Goal: Information Seeking & Learning: Compare options

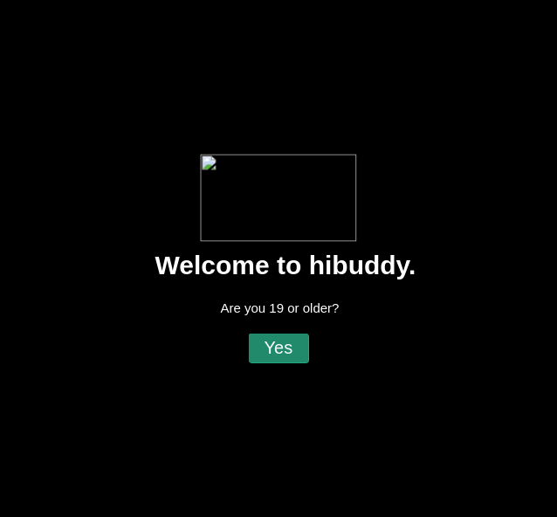
click at [278, 342] on flt-glass-pane at bounding box center [278, 258] width 557 height 517
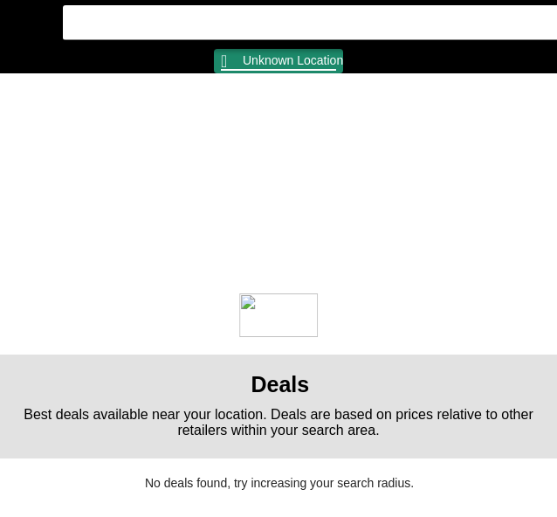
click at [237, 56] on flt-glass-pane at bounding box center [278, 258] width 557 height 517
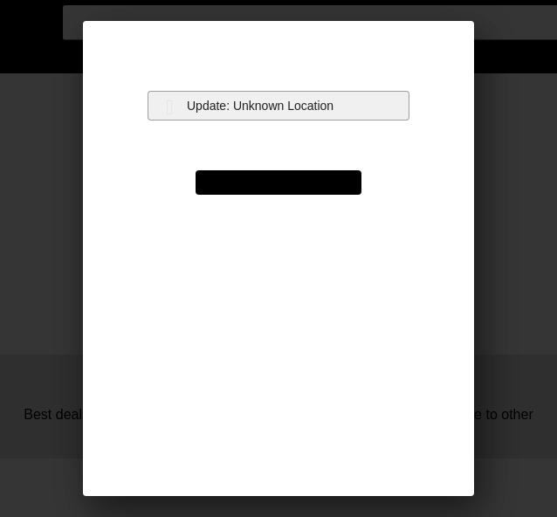
click at [229, 93] on flt-glass-pane at bounding box center [278, 258] width 557 height 517
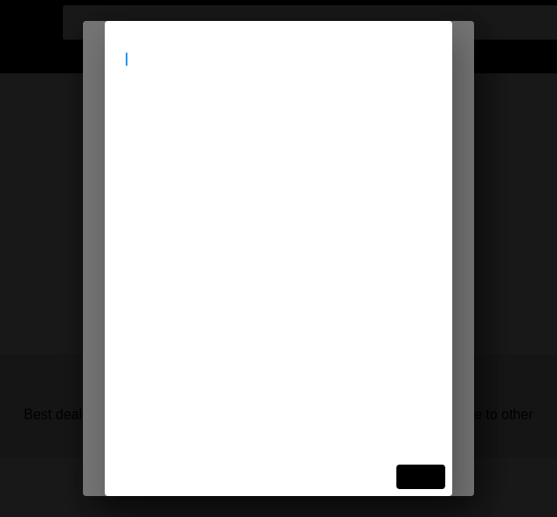
click at [234, 72] on flt-glass-pane at bounding box center [278, 258] width 557 height 517
type input "[STREET_ADDRESS]"
click at [215, 123] on flt-glass-pane at bounding box center [278, 258] width 557 height 517
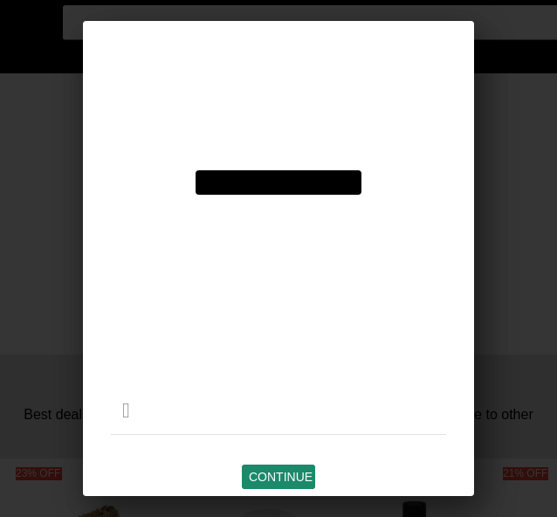
click at [277, 480] on flt-glass-pane at bounding box center [278, 258] width 557 height 517
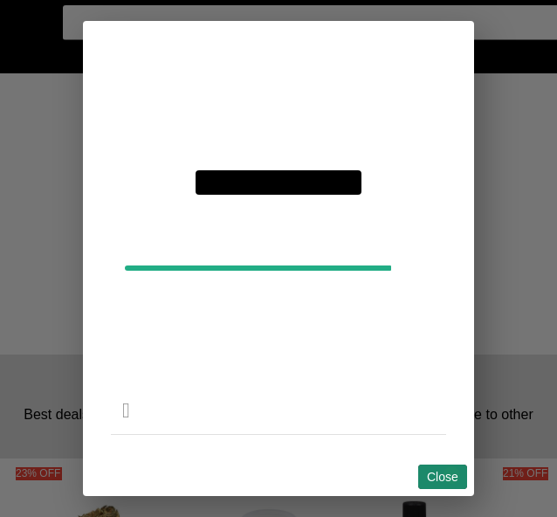
click at [451, 475] on flt-glass-pane at bounding box center [278, 258] width 557 height 517
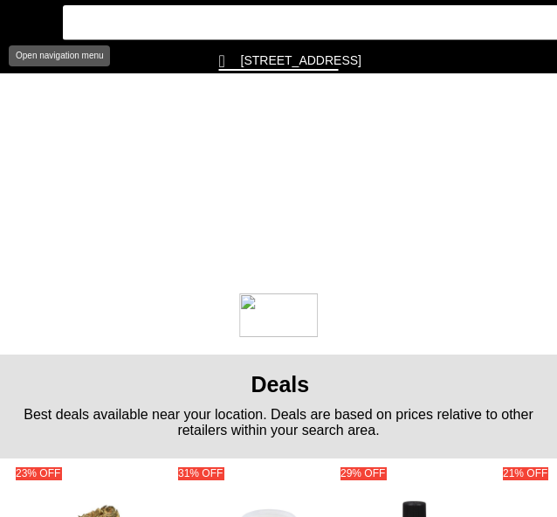
click at [3, 7] on flt-glass-pane at bounding box center [278, 258] width 557 height 517
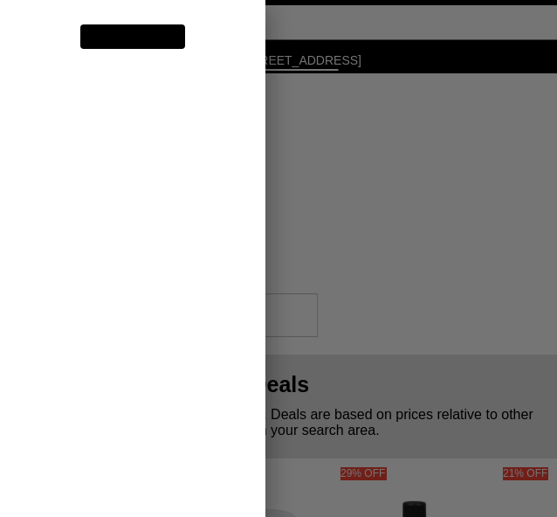
click at [107, 230] on flt-glass-pane at bounding box center [278, 258] width 557 height 517
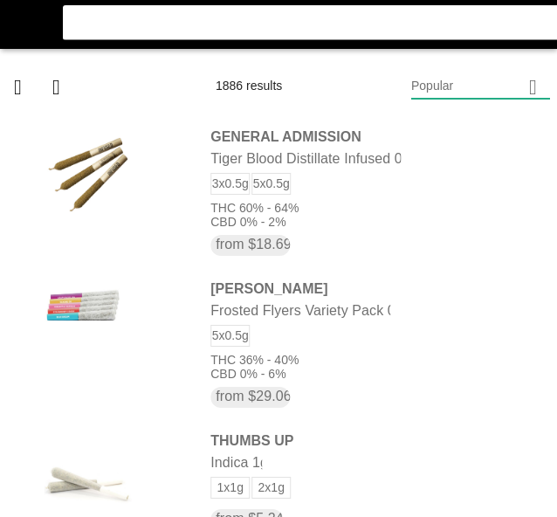
click at [460, 76] on flt-glass-pane at bounding box center [278, 258] width 557 height 517
click at [448, 439] on flt-glass-pane at bounding box center [278, 258] width 557 height 517
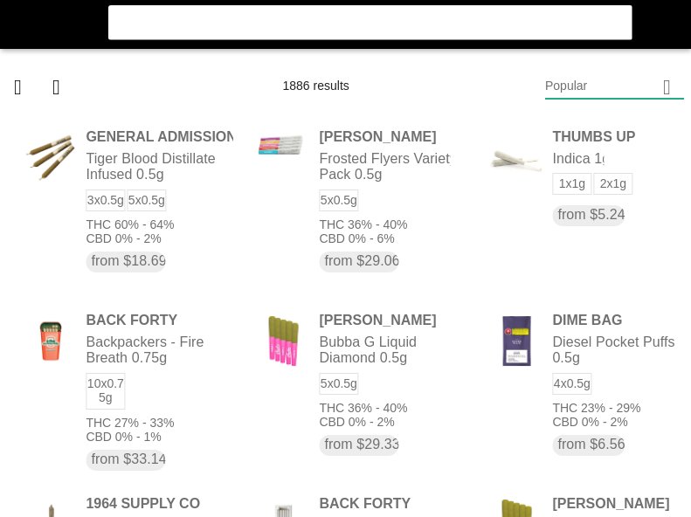
click at [552, 93] on flt-glass-pane at bounding box center [345, 258] width 691 height 517
click at [556, 132] on flt-glass-pane at bounding box center [345, 258] width 691 height 517
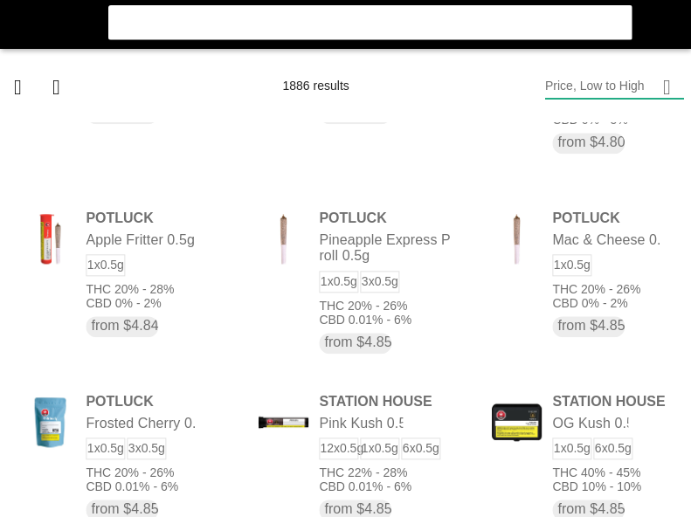
click at [556, 96] on flt-glass-pane at bounding box center [345, 258] width 691 height 517
click at [556, 414] on flt-glass-pane at bounding box center [345, 258] width 691 height 517
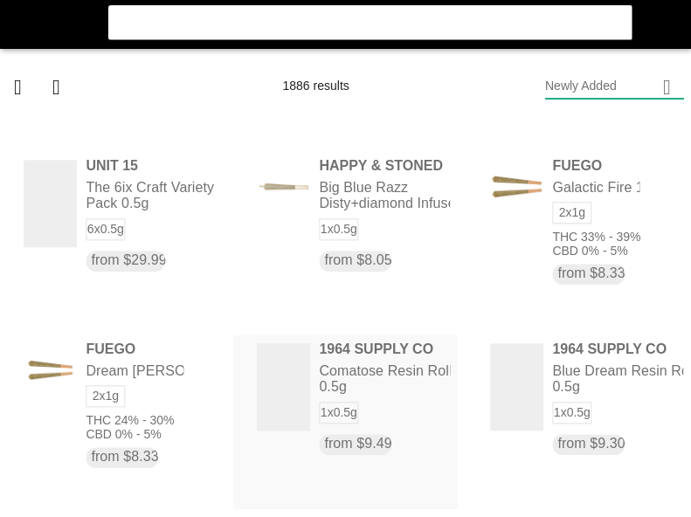
click at [313, 347] on flt-glass-pane at bounding box center [345, 258] width 691 height 517
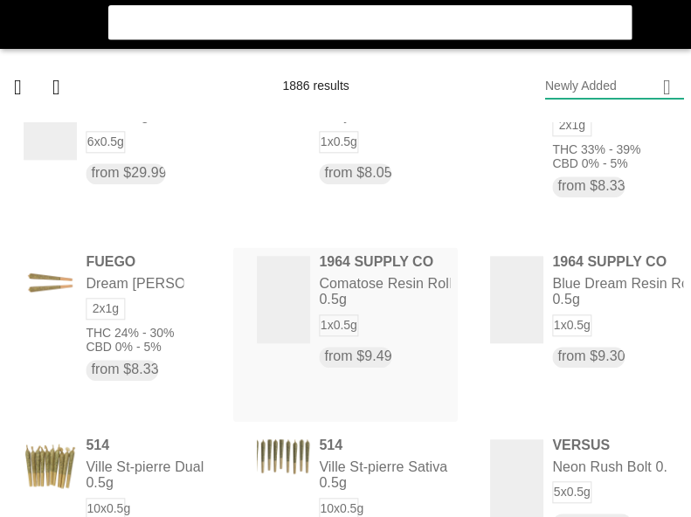
click at [363, 303] on flt-glass-pane at bounding box center [345, 258] width 691 height 517
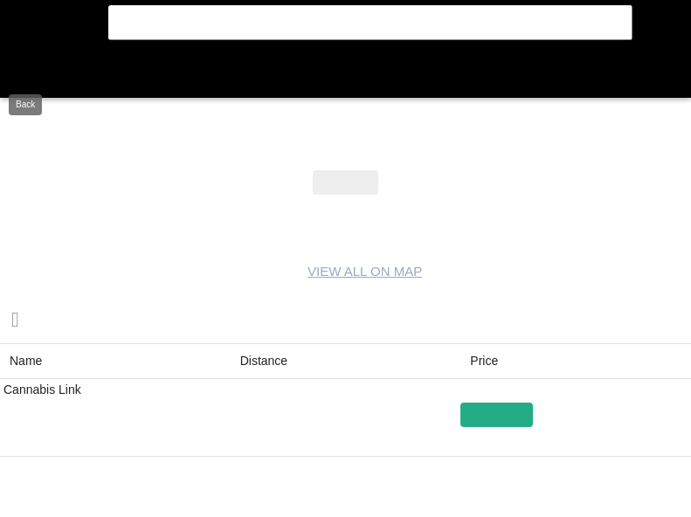
click at [15, 80] on flt-glass-pane at bounding box center [345, 258] width 691 height 517
click at [26, 71] on flt-glass-pane at bounding box center [345, 258] width 691 height 517
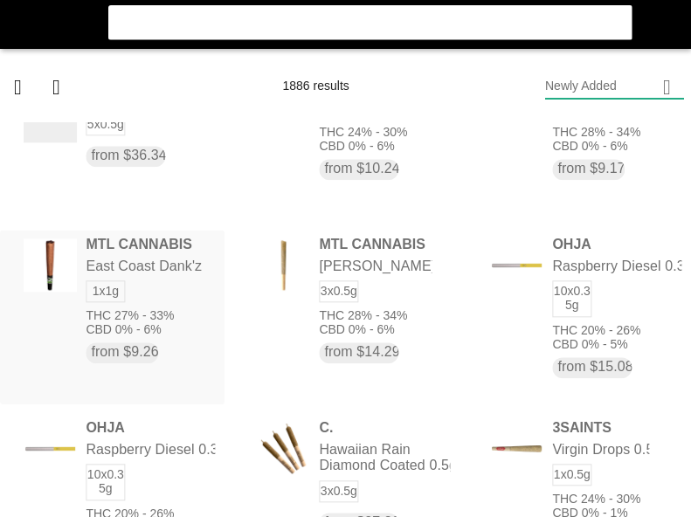
click at [208, 302] on flt-glass-pane at bounding box center [345, 258] width 691 height 517
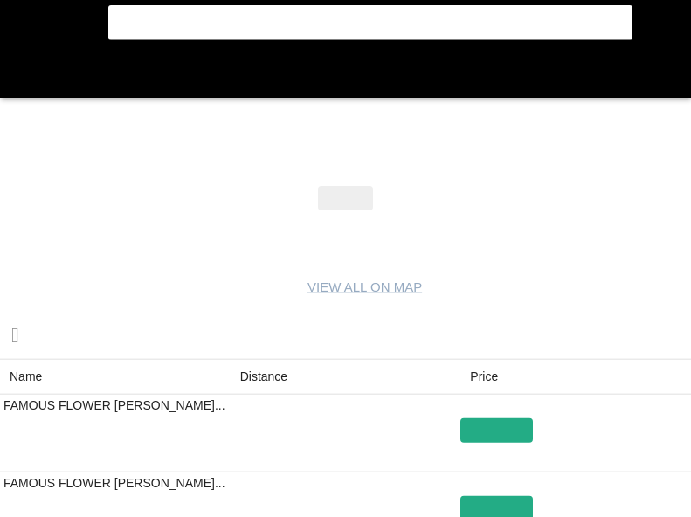
click at [256, 373] on flt-glass-pane at bounding box center [345, 258] width 691 height 517
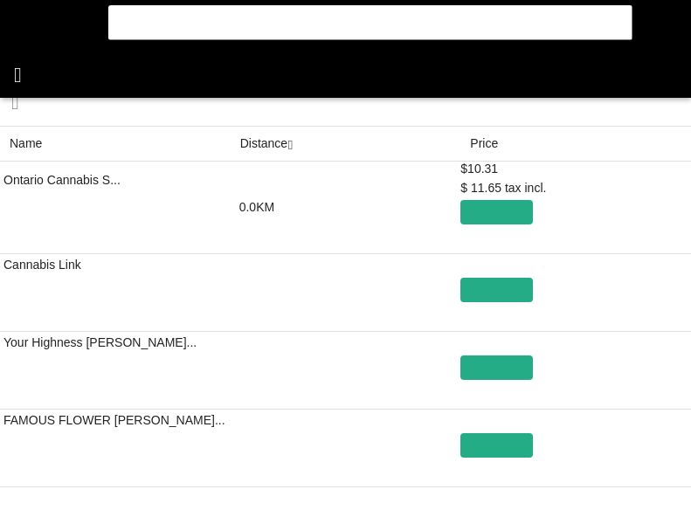
click at [32, 77] on flt-glass-pane at bounding box center [345, 258] width 691 height 517
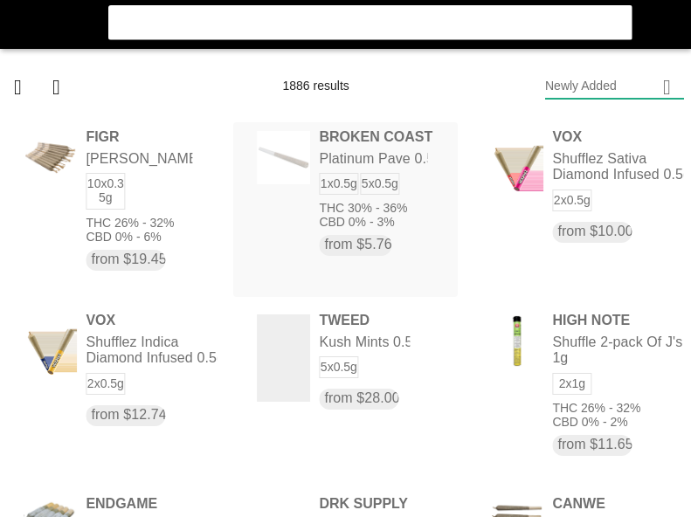
click at [397, 195] on flt-glass-pane at bounding box center [345, 258] width 691 height 517
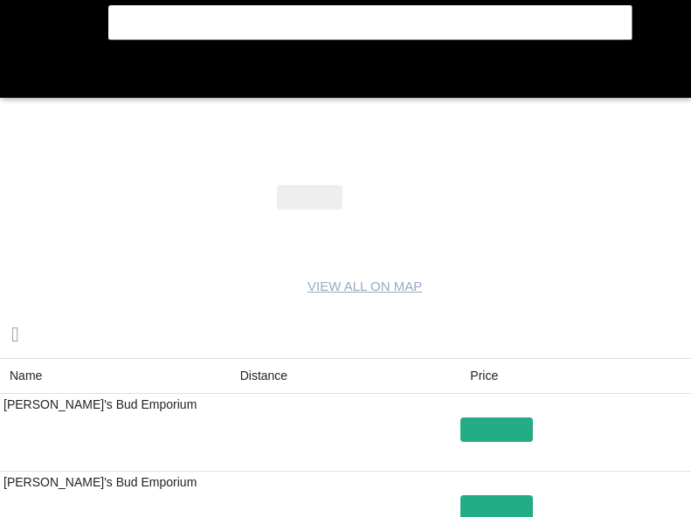
click at [259, 375] on flt-glass-pane at bounding box center [345, 258] width 691 height 517
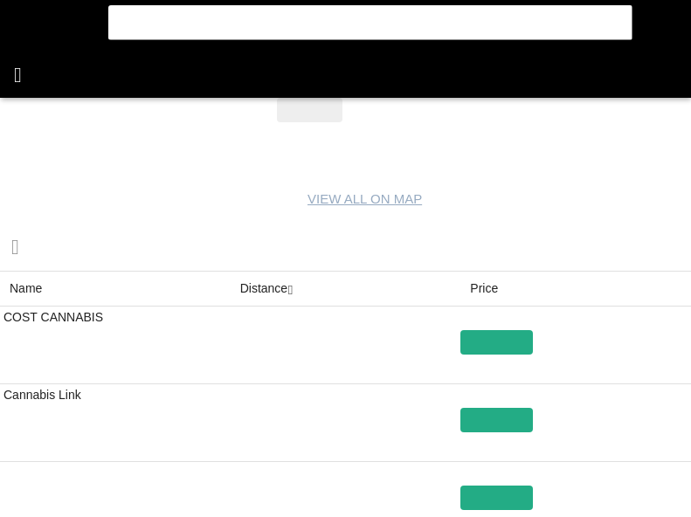
click at [24, 78] on flt-glass-pane at bounding box center [345, 258] width 691 height 517
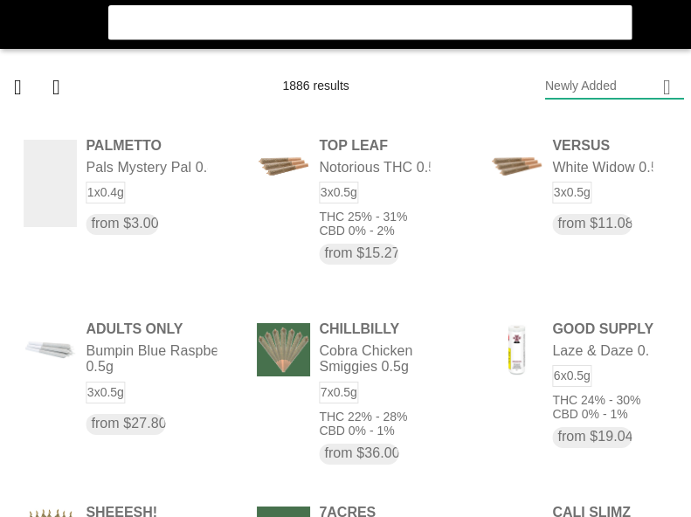
click at [556, 78] on flt-glass-pane at bounding box center [345, 258] width 691 height 517
click at [556, 134] on flt-glass-pane at bounding box center [345, 258] width 691 height 517
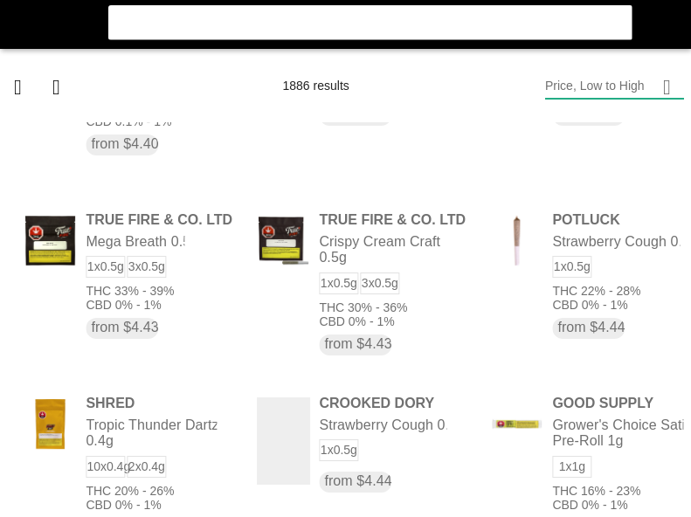
click at [425, 280] on flt-glass-pane at bounding box center [345, 258] width 691 height 517
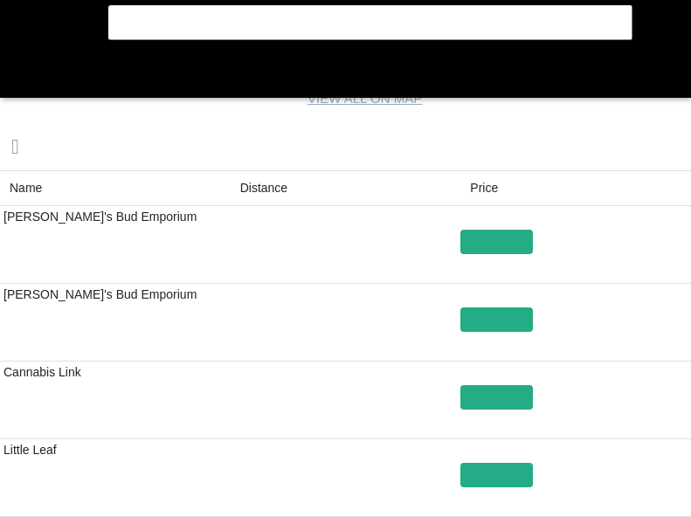
click at [259, 190] on flt-glass-pane at bounding box center [345, 258] width 691 height 517
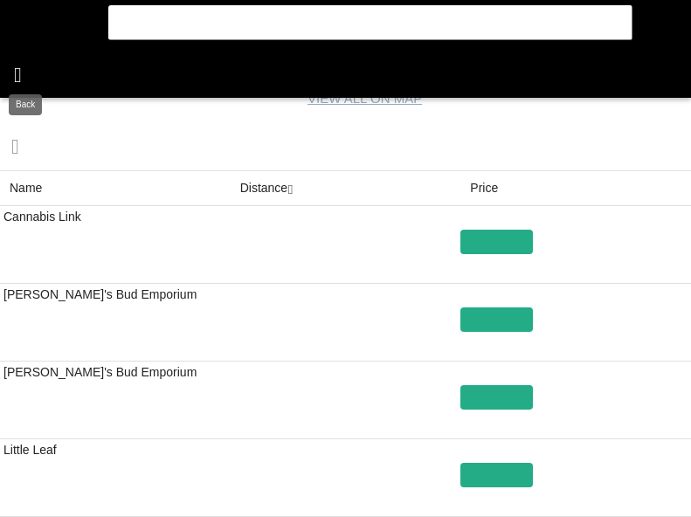
click at [31, 84] on flt-glass-pane at bounding box center [345, 258] width 691 height 517
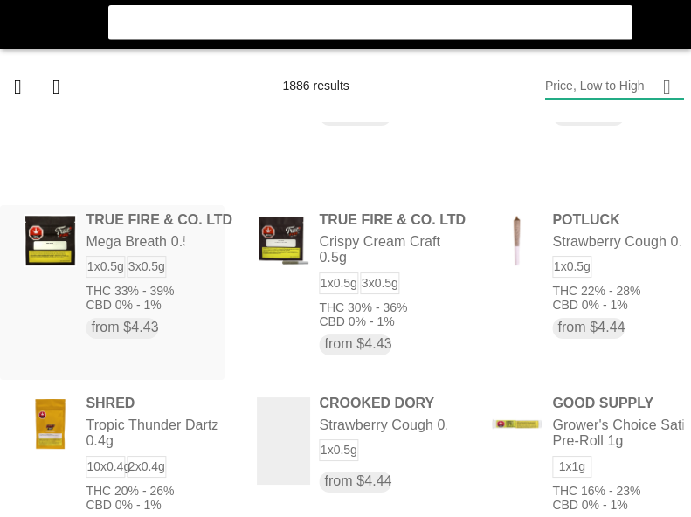
click at [171, 292] on flt-glass-pane at bounding box center [345, 258] width 691 height 517
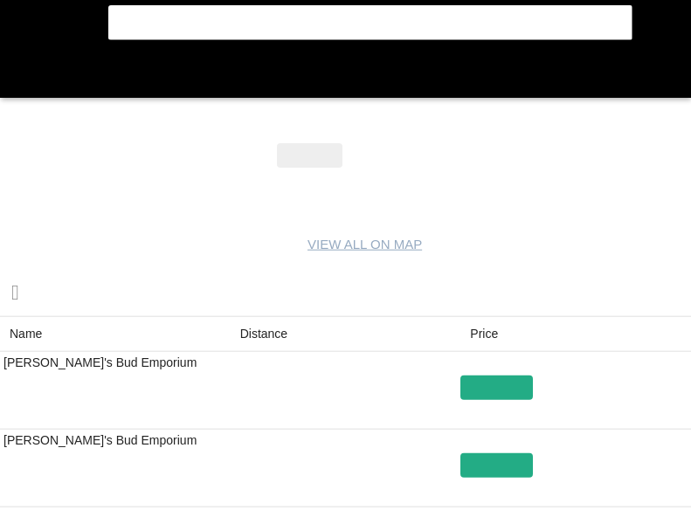
click at [266, 335] on flt-glass-pane at bounding box center [345, 258] width 691 height 517
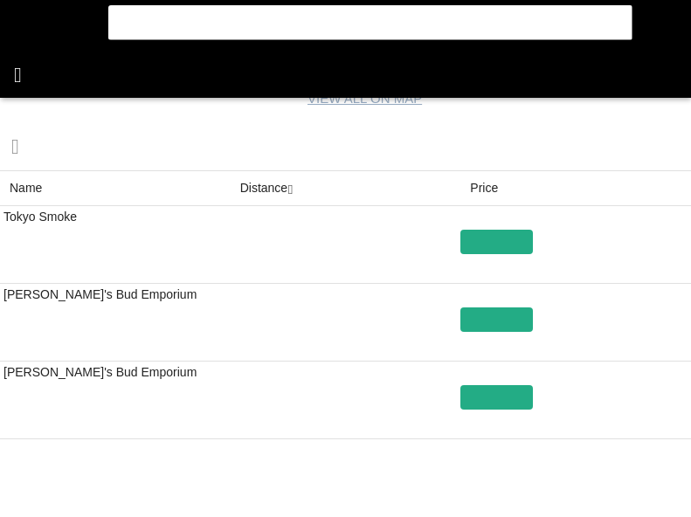
click at [26, 77] on flt-glass-pane at bounding box center [345, 258] width 691 height 517
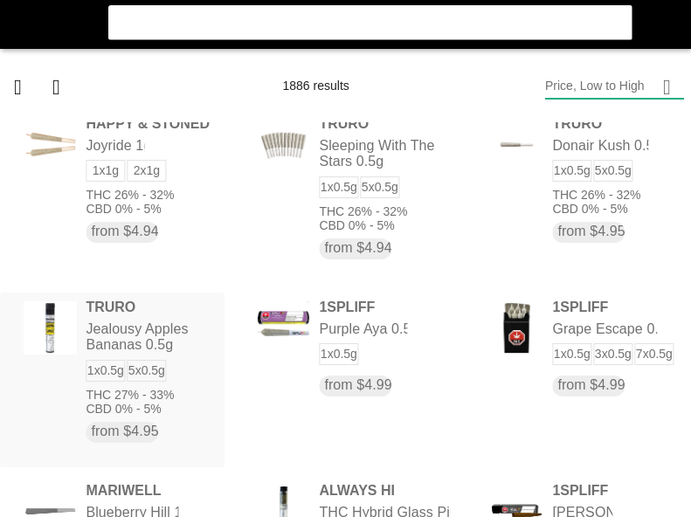
click at [179, 340] on flt-glass-pane at bounding box center [345, 258] width 691 height 517
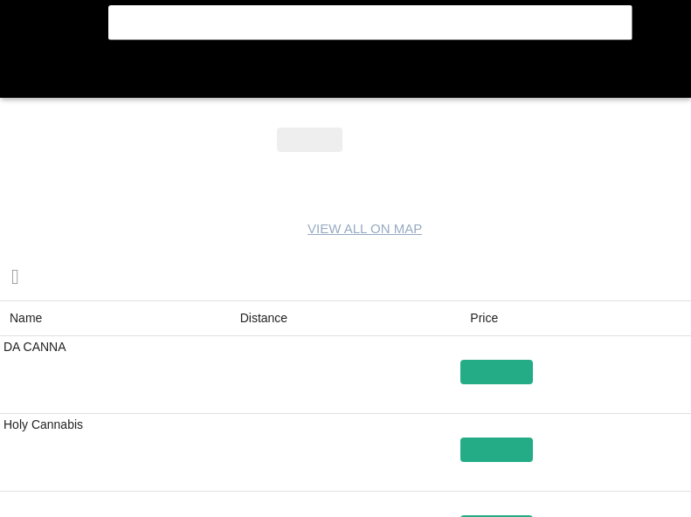
click at [268, 321] on flt-glass-pane at bounding box center [345, 258] width 691 height 517
click at [28, 82] on flt-glass-pane at bounding box center [345, 258] width 691 height 517
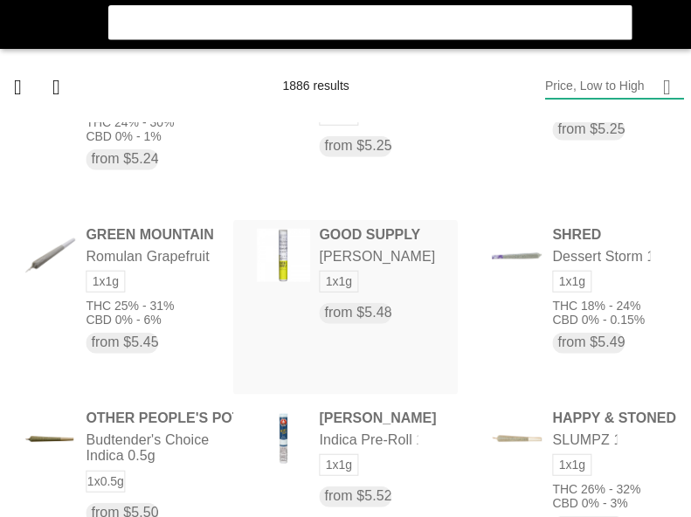
click at [371, 296] on flt-glass-pane at bounding box center [345, 258] width 691 height 517
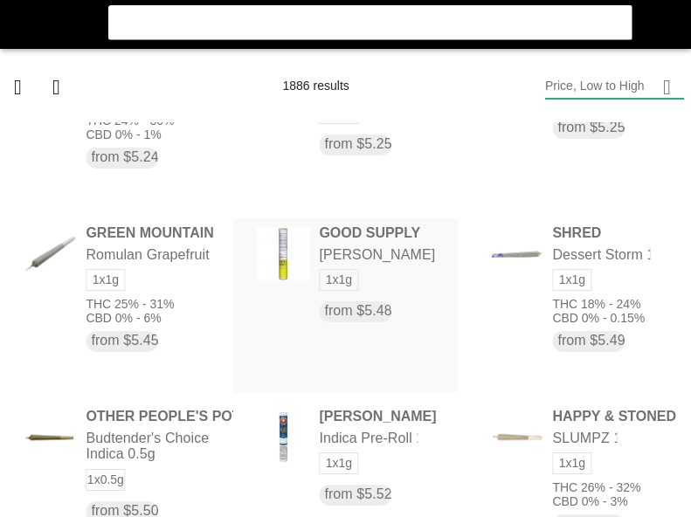
click at [369, 293] on flt-glass-pane at bounding box center [345, 258] width 691 height 517
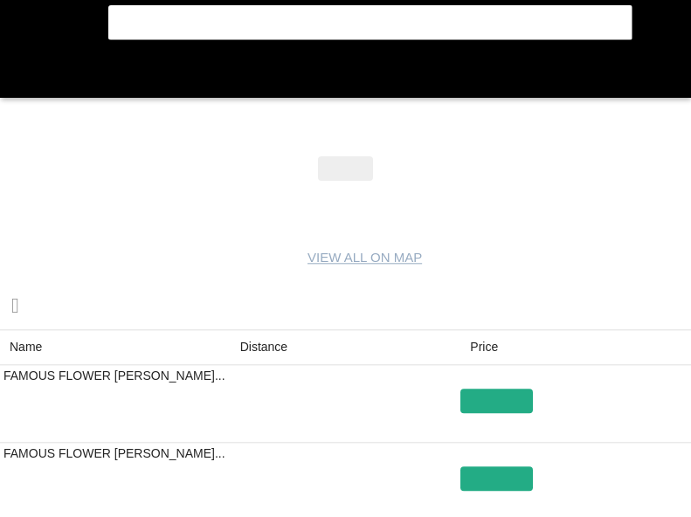
click at [266, 336] on flt-glass-pane at bounding box center [345, 258] width 691 height 517
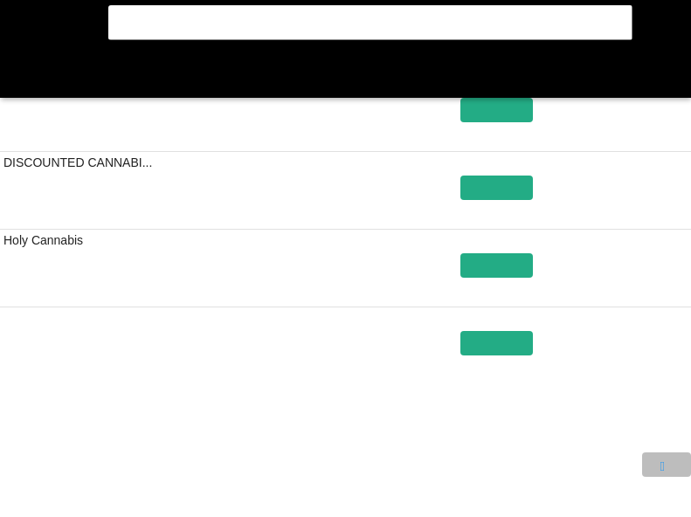
click at [556, 469] on flt-glass-pane at bounding box center [345, 258] width 691 height 517
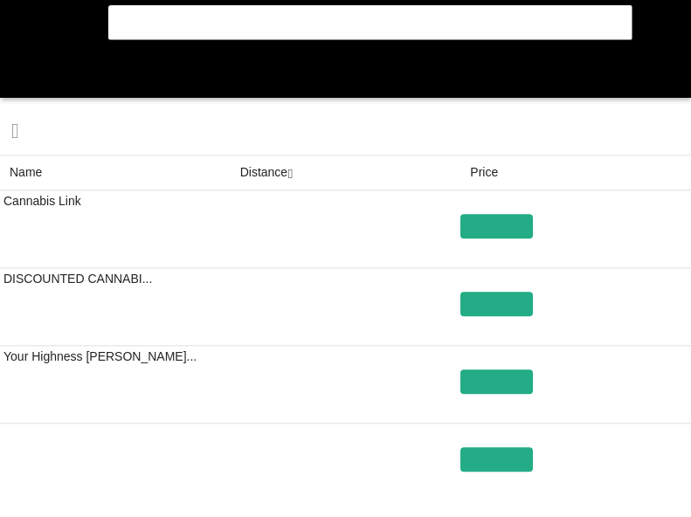
click at [487, 182] on flt-glass-pane at bounding box center [345, 258] width 691 height 517
click at [480, 176] on flt-glass-pane at bounding box center [345, 258] width 691 height 517
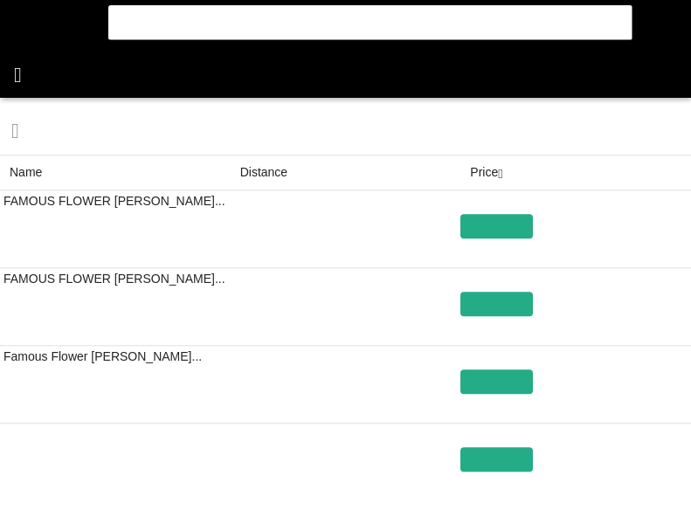
drag, startPoint x: 36, startPoint y: 68, endPoint x: 44, endPoint y: 63, distance: 9.4
click at [36, 66] on flt-glass-pane at bounding box center [345, 258] width 691 height 517
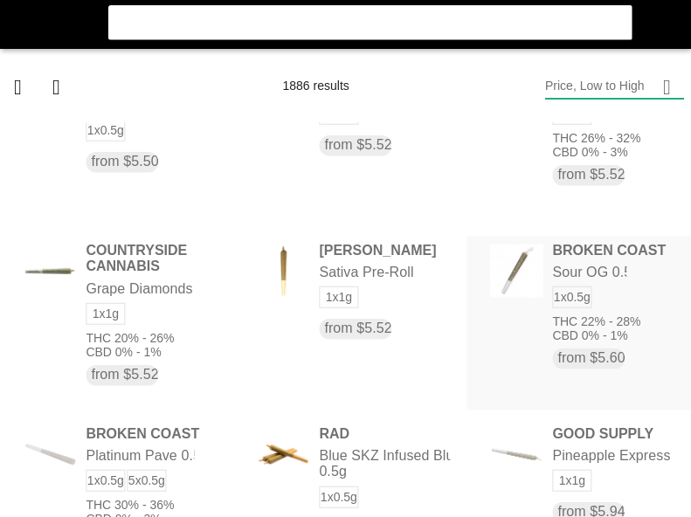
click at [468, 267] on flt-glass-pane at bounding box center [345, 258] width 691 height 517
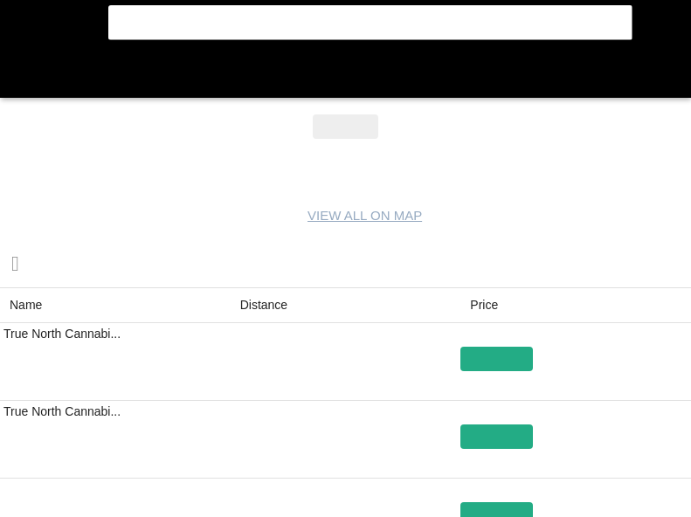
click at [262, 295] on flt-glass-pane at bounding box center [345, 258] width 691 height 517
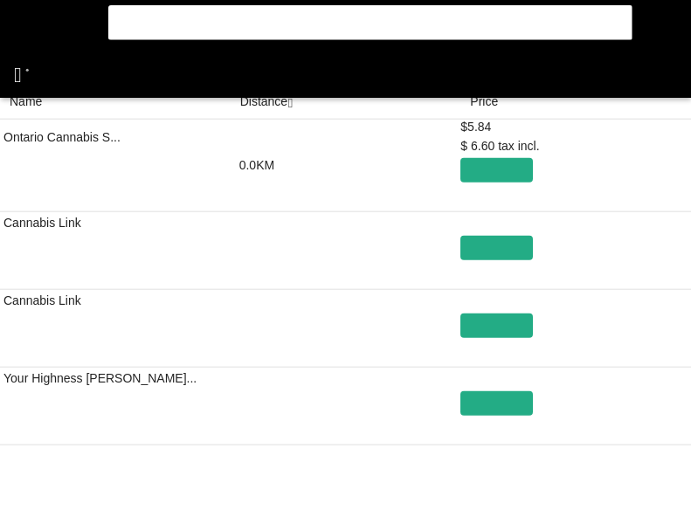
click at [27, 70] on flt-glass-pane at bounding box center [345, 258] width 691 height 517
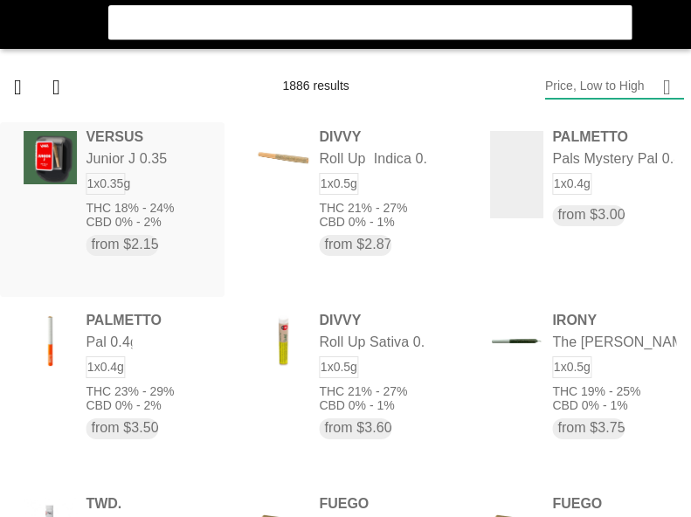
click at [186, 215] on flt-glass-pane at bounding box center [345, 258] width 691 height 517
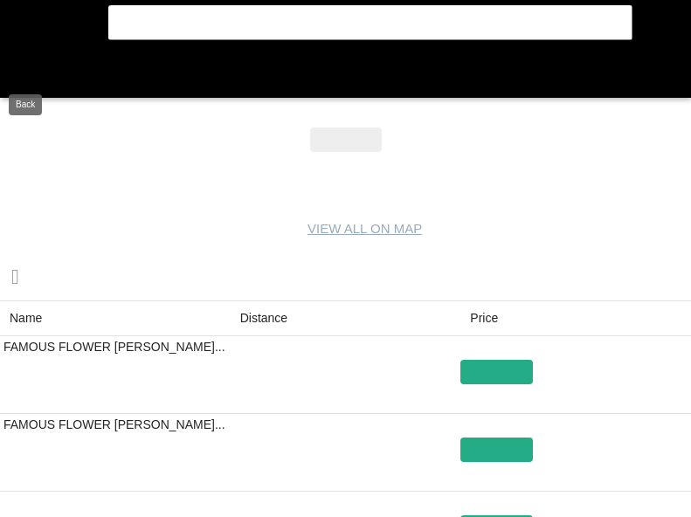
click at [31, 74] on flt-glass-pane at bounding box center [345, 258] width 691 height 517
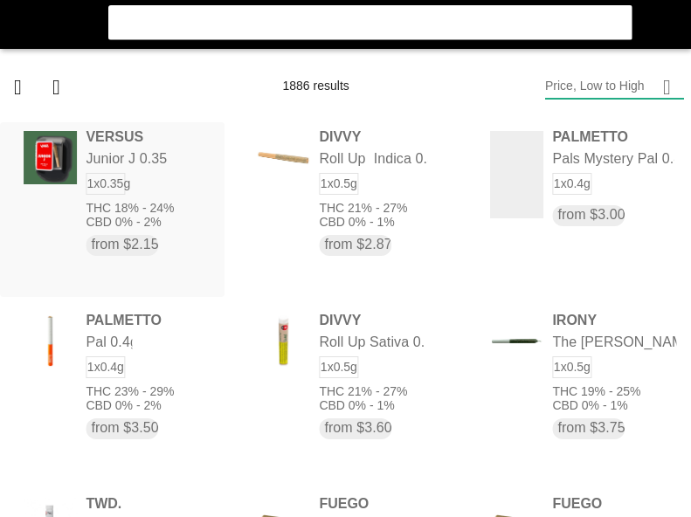
click at [183, 164] on flt-glass-pane at bounding box center [345, 258] width 691 height 517
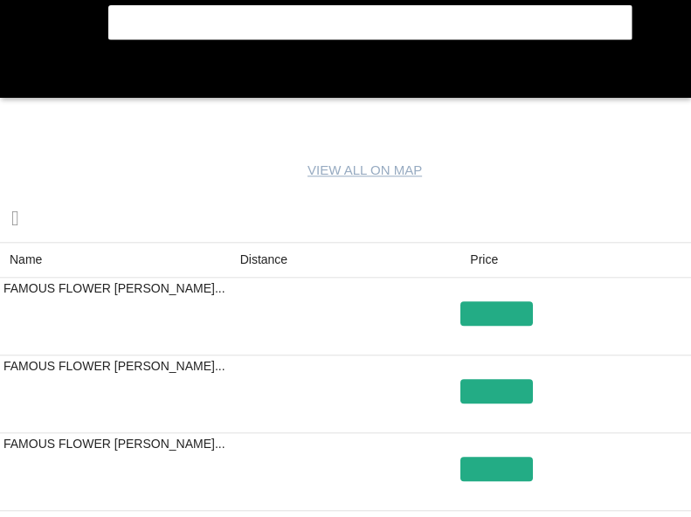
click at [260, 250] on flt-glass-pane at bounding box center [345, 258] width 691 height 517
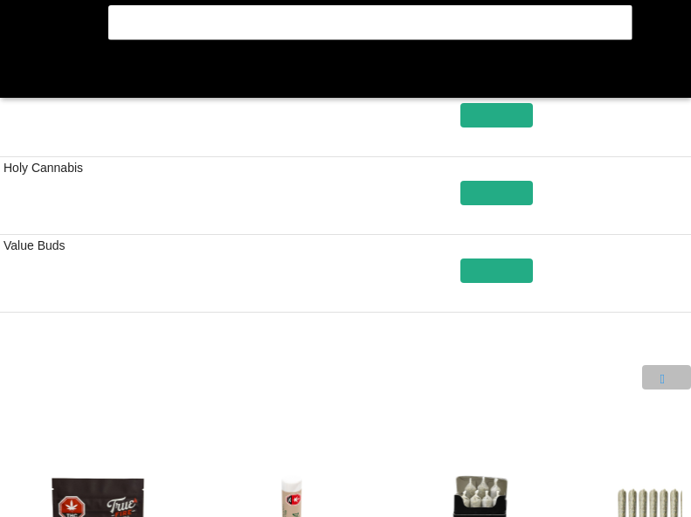
click at [556, 373] on flt-glass-pane at bounding box center [345, 258] width 691 height 517
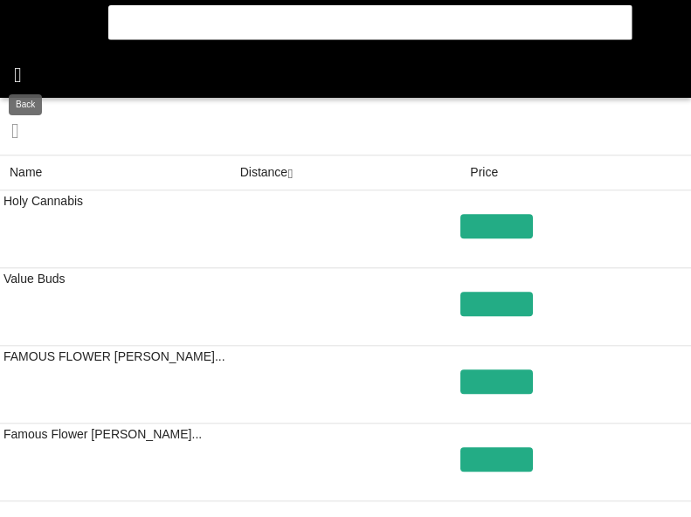
click at [9, 71] on flt-glass-pane at bounding box center [345, 258] width 691 height 517
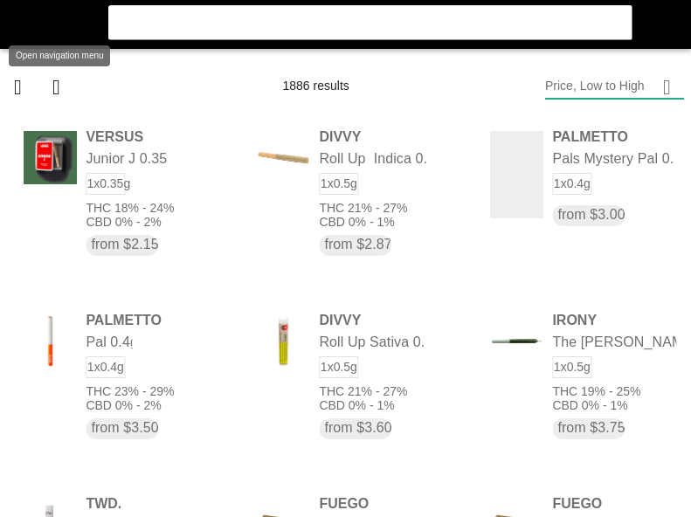
click at [21, 17] on flt-glass-pane at bounding box center [345, 258] width 691 height 517
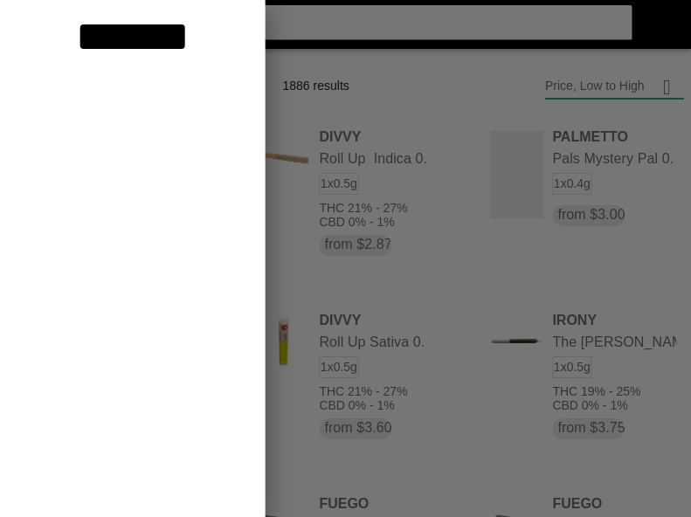
click at [120, 215] on flt-glass-pane at bounding box center [345, 258] width 691 height 517
click at [173, 197] on flt-glass-pane at bounding box center [345, 258] width 691 height 517
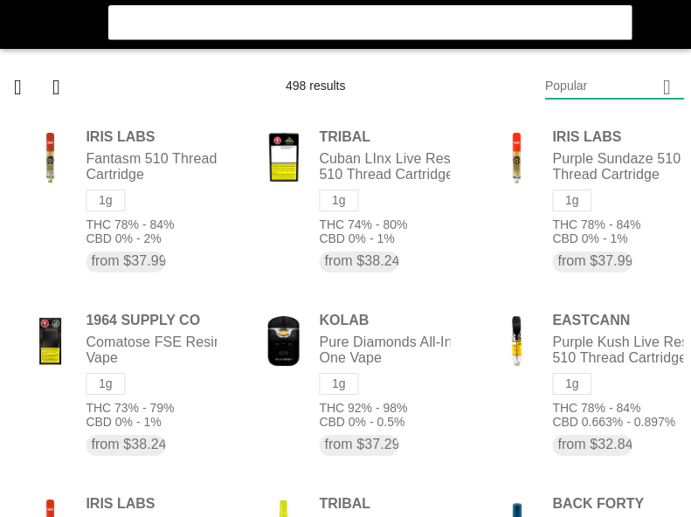
click at [626, 80] on flt-glass-pane at bounding box center [345, 258] width 691 height 517
click at [597, 120] on flt-glass-pane at bounding box center [345, 258] width 691 height 517
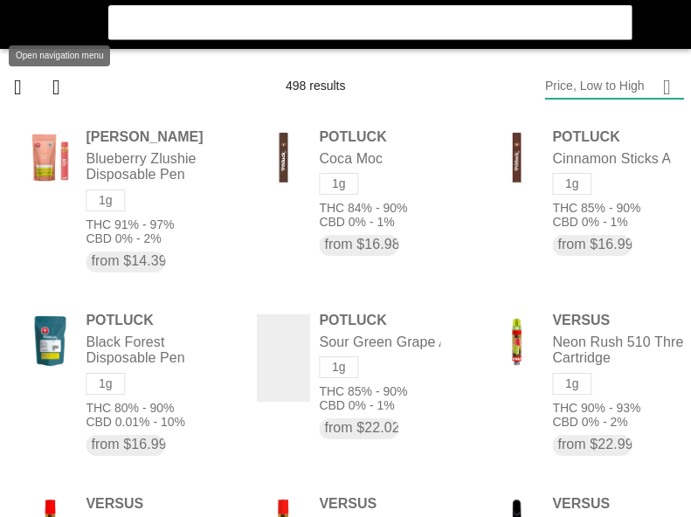
click at [30, 11] on flt-glass-pane at bounding box center [345, 258] width 691 height 517
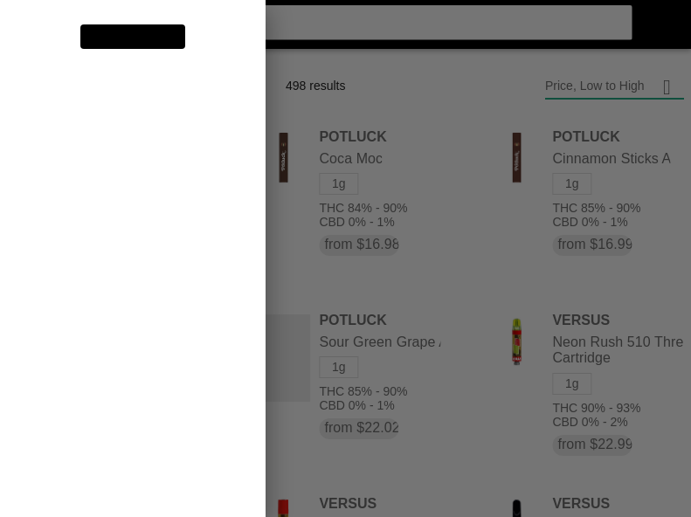
click at [59, 114] on flt-glass-pane at bounding box center [345, 258] width 691 height 517
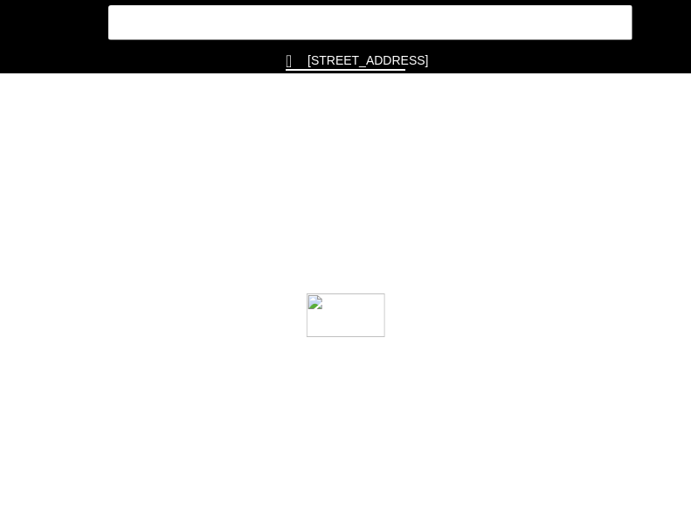
click at [18, 31] on flt-glass-pane at bounding box center [345, 258] width 691 height 517
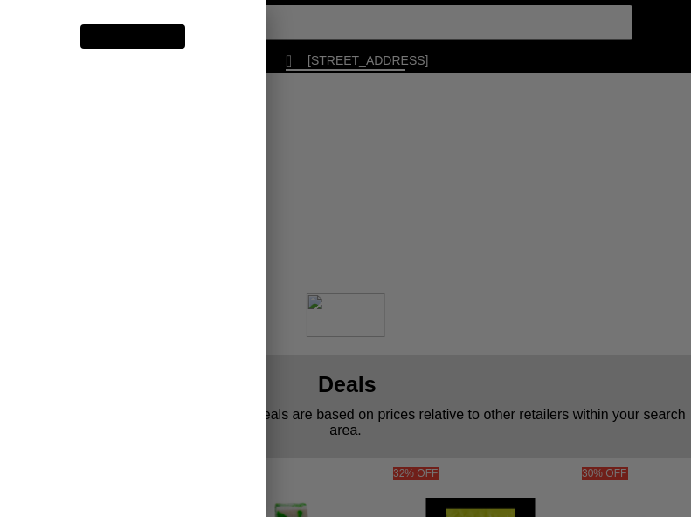
click at [140, 204] on flt-glass-pane at bounding box center [345, 258] width 691 height 517
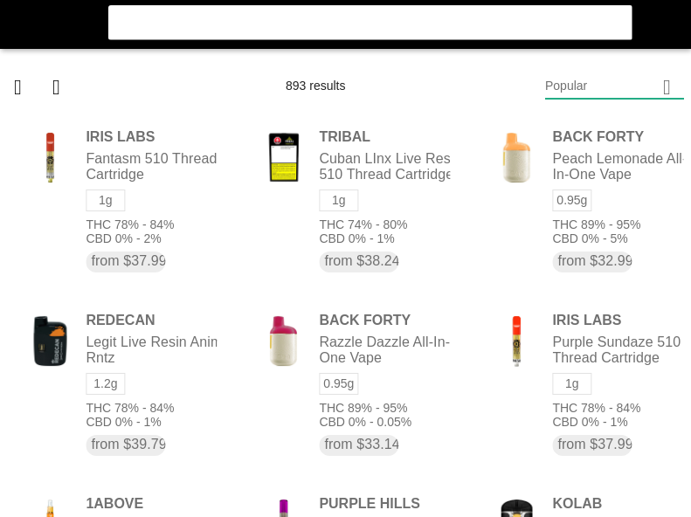
drag, startPoint x: 642, startPoint y: 74, endPoint x: 650, endPoint y: 86, distance: 14.5
click at [644, 74] on flt-glass-pane at bounding box center [345, 258] width 691 height 517
click at [603, 124] on flt-glass-pane at bounding box center [345, 258] width 691 height 517
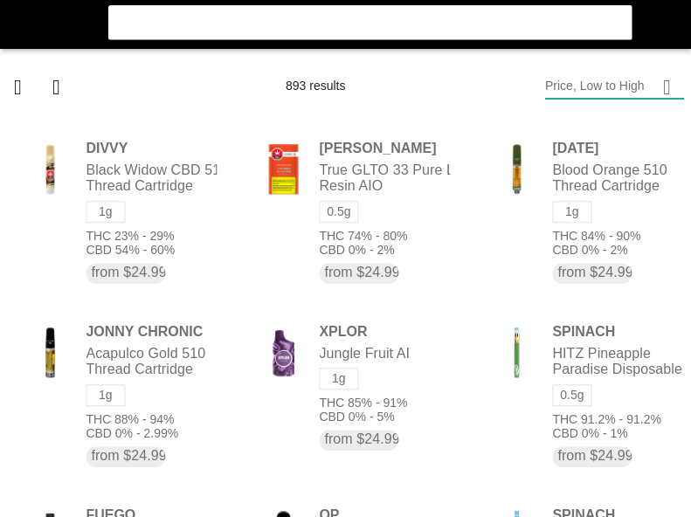
click at [343, 205] on flt-glass-pane at bounding box center [345, 258] width 691 height 517
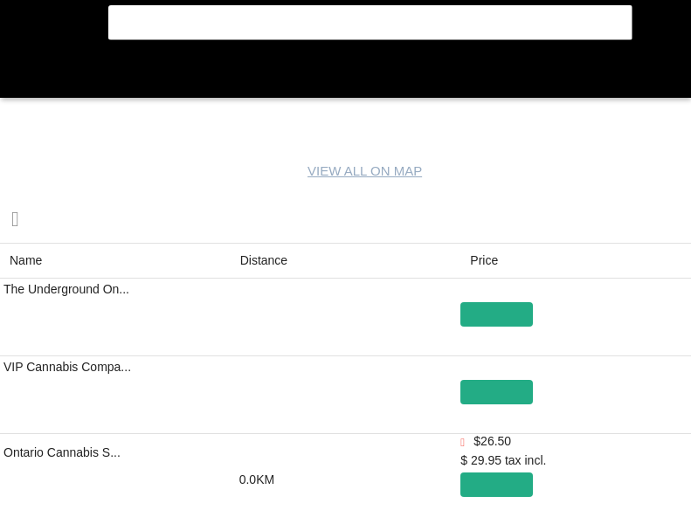
click at [291, 255] on flt-glass-pane at bounding box center [345, 258] width 691 height 517
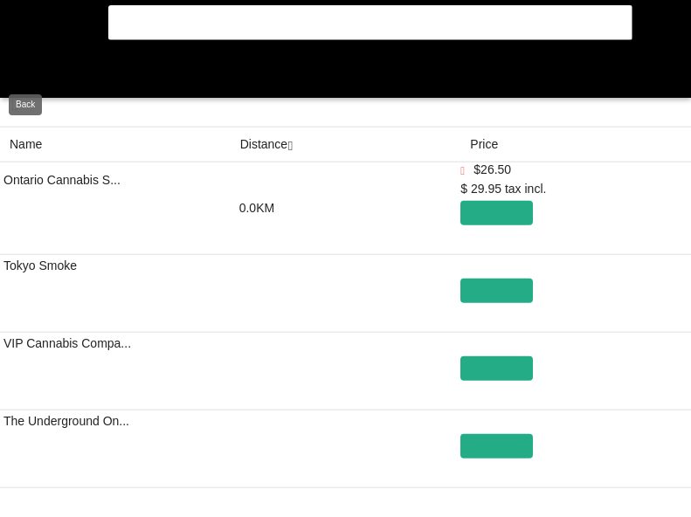
click at [8, 65] on flt-glass-pane at bounding box center [345, 258] width 691 height 517
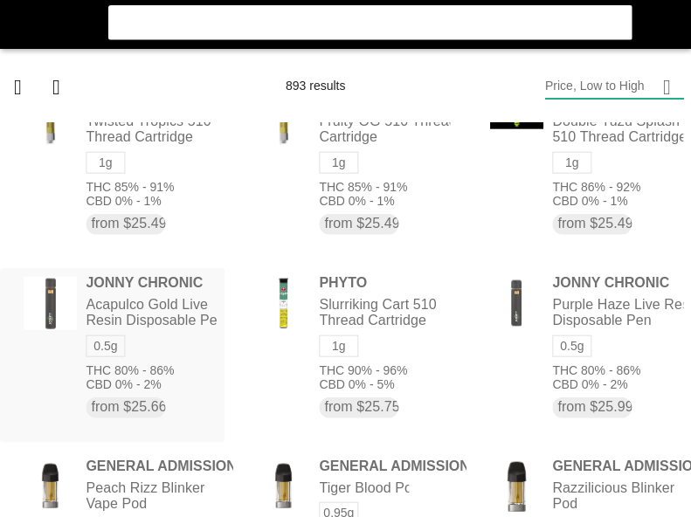
click at [186, 333] on flt-glass-pane at bounding box center [345, 258] width 691 height 517
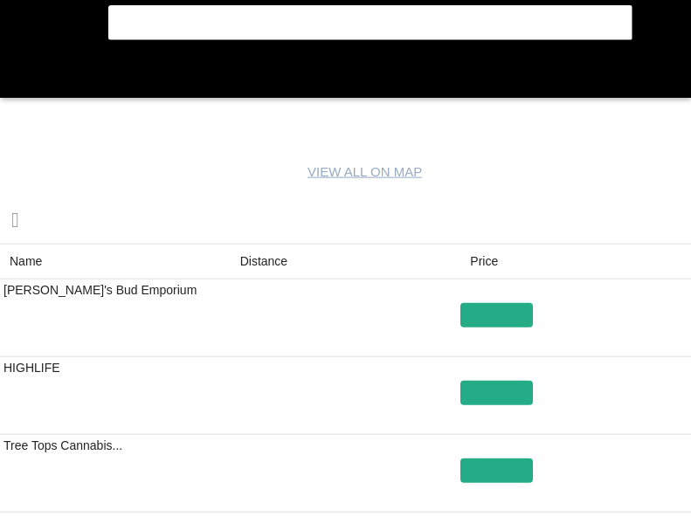
click at [259, 253] on flt-glass-pane at bounding box center [345, 258] width 691 height 517
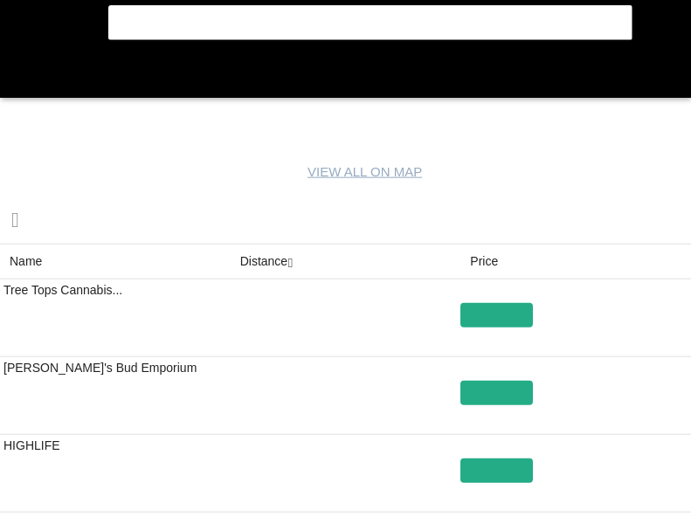
click at [269, 269] on flt-glass-pane at bounding box center [345, 258] width 691 height 517
click at [261, 254] on flt-glass-pane at bounding box center [345, 258] width 691 height 517
click at [24, 74] on flt-glass-pane at bounding box center [345, 258] width 691 height 517
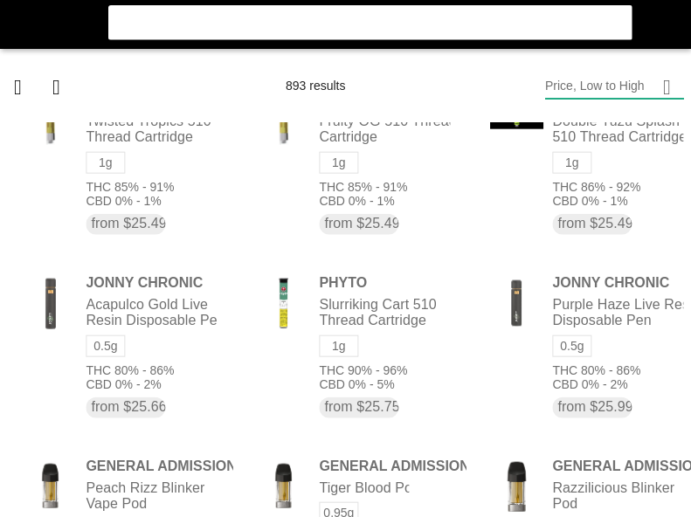
click at [598, 342] on flt-glass-pane at bounding box center [345, 258] width 691 height 517
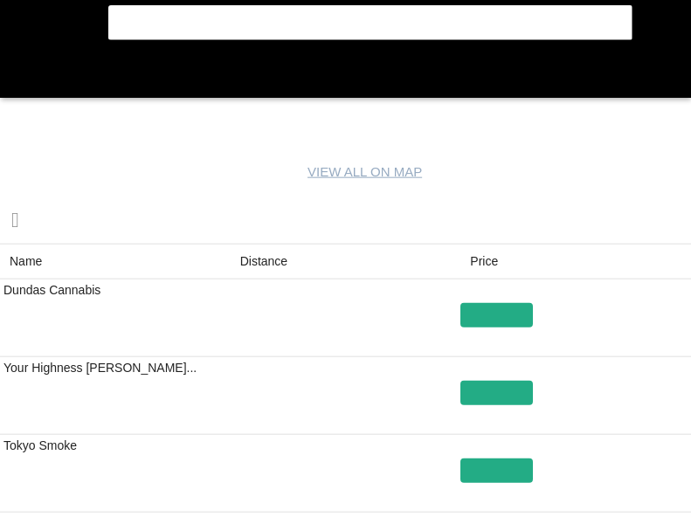
click at [262, 258] on flt-glass-pane at bounding box center [345, 258] width 691 height 517
click at [255, 258] on flt-glass-pane at bounding box center [345, 258] width 691 height 517
click at [257, 258] on flt-glass-pane at bounding box center [345, 258] width 691 height 517
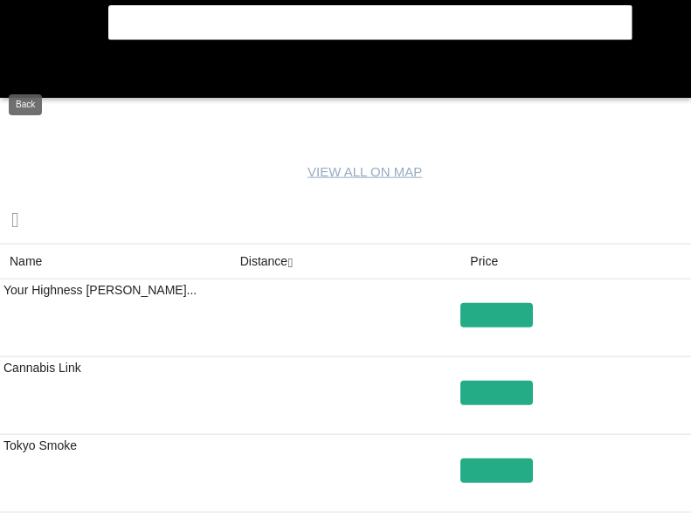
drag, startPoint x: 16, startPoint y: 74, endPoint x: 6, endPoint y: 73, distance: 9.6
click at [10, 74] on flt-glass-pane at bounding box center [345, 258] width 691 height 517
click at [24, 72] on flt-glass-pane at bounding box center [345, 258] width 691 height 517
